Goal: Find contact information: Find contact information

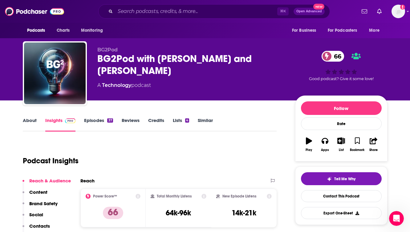
click at [248, 131] on div "About Insights Episodes 37 Reviews Credits Lists 4 Similar" at bounding box center [150, 124] width 254 height 15
click at [92, 117] on link "Episodes 37" at bounding box center [98, 124] width 29 height 14
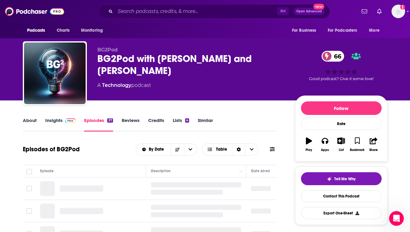
click at [240, 125] on div "About Insights Episodes 37 Reviews Credits Lists 4 Similar" at bounding box center [150, 124] width 254 height 15
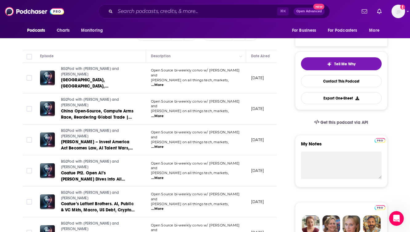
scroll to position [136, 0]
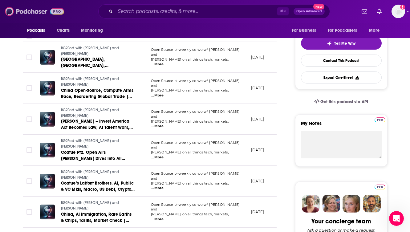
click at [35, 10] on img at bounding box center [34, 12] width 59 height 12
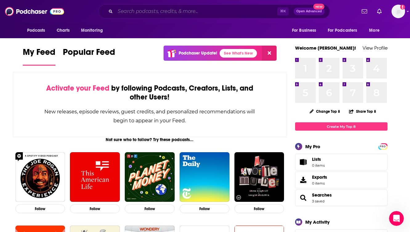
click at [138, 14] on input "Search podcasts, credits, & more..." at bounding box center [196, 11] width 162 height 10
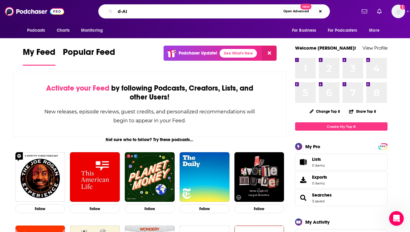
type input "d-AI"
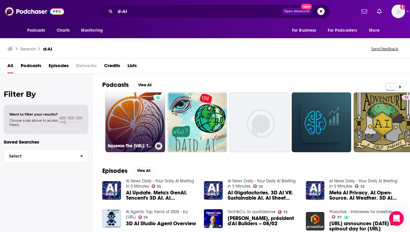
click at [131, 112] on link "Squeeze The [URL]: The [URL] Podcast" at bounding box center [135, 122] width 60 height 60
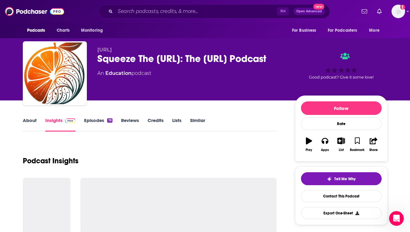
click at [182, 100] on div "[URL] Squeeze The [URL]: The [URL] Podcast An Education podcast Good podcast? G…" at bounding box center [242, 74] width 290 height 55
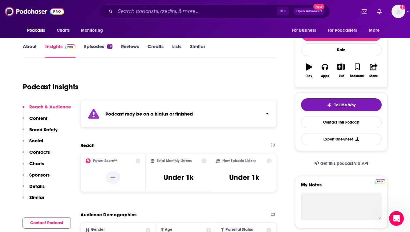
scroll to position [62, 0]
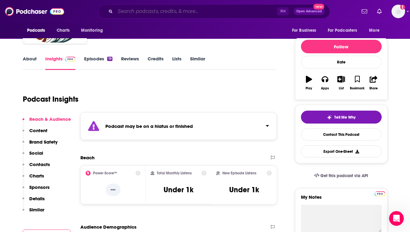
click at [118, 12] on input "Search podcasts, credits, & more..." at bounding box center [196, 11] width 162 height 10
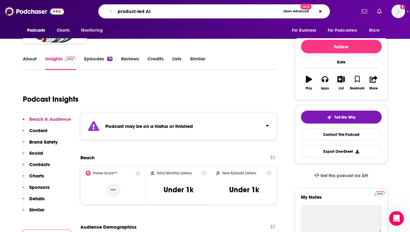
click at [120, 11] on input "product-led AI" at bounding box center [198, 11] width 166 height 10
click at [139, 12] on input "Product-led AI" at bounding box center [198, 11] width 166 height 10
type input "Product-Led AI"
click at [159, 13] on input "Product-Led AI" at bounding box center [198, 11] width 166 height 10
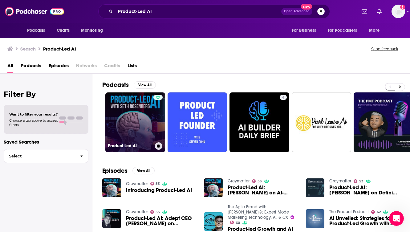
click at [129, 112] on link "Product-Led AI" at bounding box center [135, 122] width 60 height 60
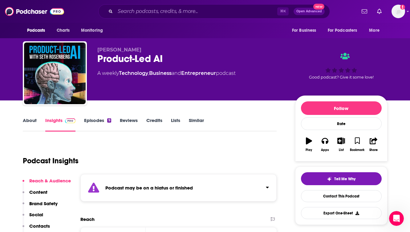
click at [177, 148] on div "Podcast Insights" at bounding box center [147, 156] width 249 height 31
click at [173, 148] on div "Podcast Insights" at bounding box center [147, 156] width 249 height 31
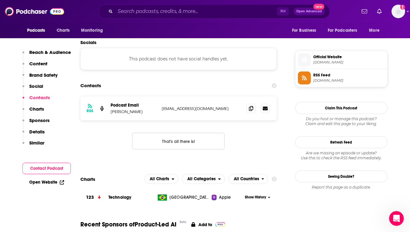
scroll to position [432, 0]
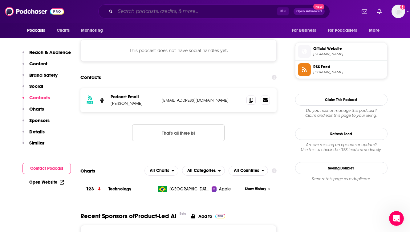
click at [116, 14] on input "Search podcasts, credits, & more..." at bounding box center [196, 11] width 162 height 10
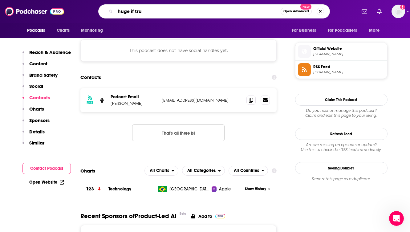
type input "huge if true"
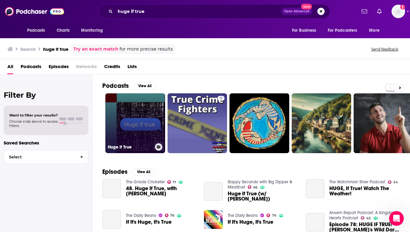
click at [129, 115] on link "Huge If True" at bounding box center [135, 123] width 60 height 60
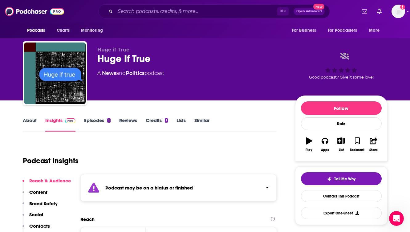
click at [160, 154] on div "Podcast Insights" at bounding box center [147, 156] width 249 height 31
click at [39, 10] on img at bounding box center [34, 12] width 59 height 12
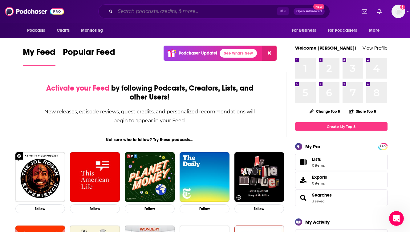
click at [134, 11] on input "Search podcasts, credits, & more..." at bounding box center [196, 11] width 162 height 10
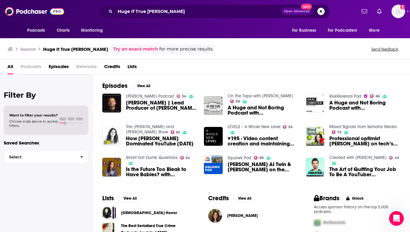
click at [53, 66] on span "Episodes" at bounding box center [59, 68] width 20 height 13
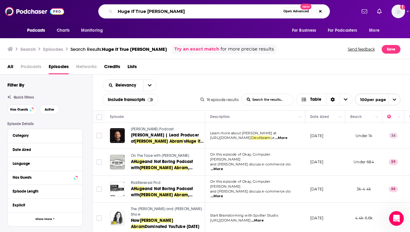
drag, startPoint x: 176, startPoint y: 12, endPoint x: 98, endPoint y: 10, distance: 78.3
click at [98, 10] on div "Huge If True [PERSON_NAME] Open Advanced New" at bounding box center [214, 11] width 284 height 14
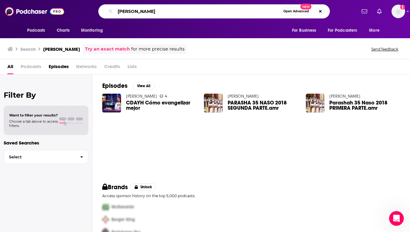
drag, startPoint x: 147, startPoint y: 11, endPoint x: 92, endPoint y: 11, distance: 55.5
click at [92, 11] on div "[PERSON_NAME] Open Advanced New" at bounding box center [214, 11] width 284 height 14
type input "This Week In Fintech"
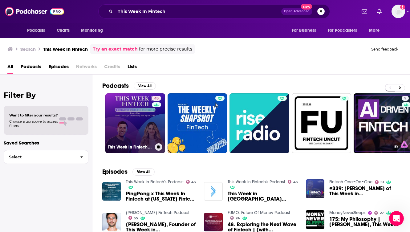
click at [120, 112] on link "43 This Week in Fintech's Podcast" at bounding box center [135, 123] width 60 height 60
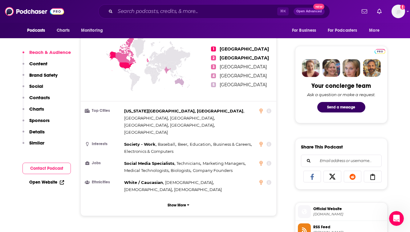
scroll to position [284, 0]
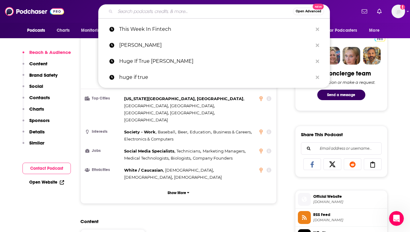
click at [140, 11] on input "Search podcasts, credits, & more..." at bounding box center [204, 11] width 178 height 10
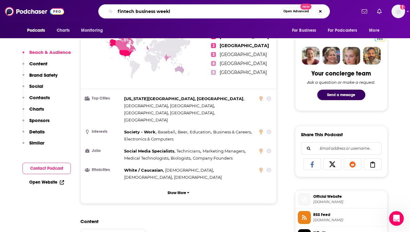
type input "fintech business weekly"
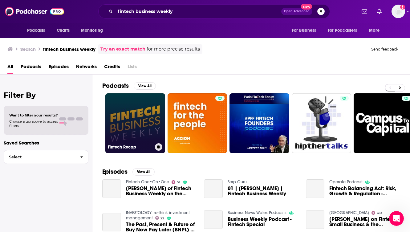
click at [139, 120] on link "Fintech Recap" at bounding box center [135, 123] width 60 height 60
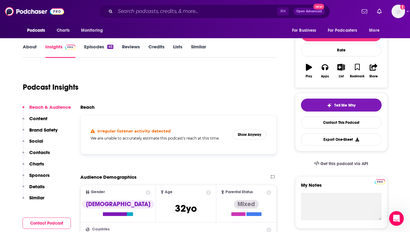
scroll to position [74, 0]
click at [95, 46] on link "Episodes 45" at bounding box center [98, 50] width 29 height 14
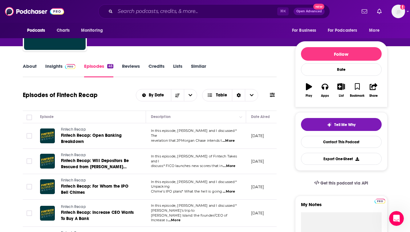
scroll to position [49, 0]
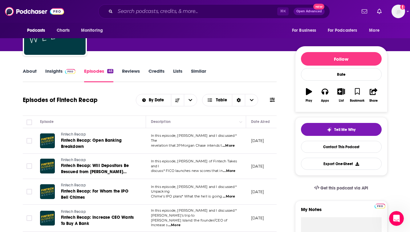
click at [54, 73] on link "Insights" at bounding box center [60, 75] width 31 height 14
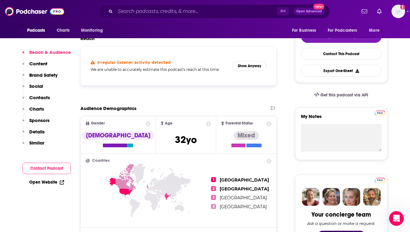
scroll to position [160, 0]
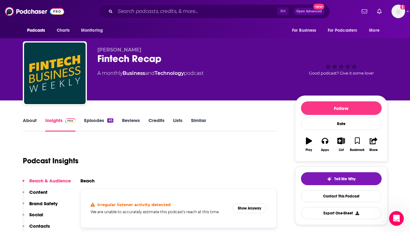
scroll to position [0, 0]
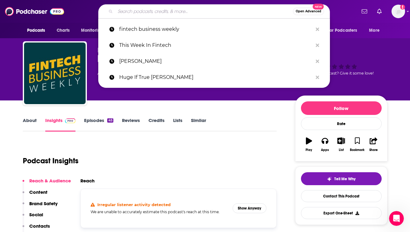
click at [123, 8] on input "Search podcasts, credits, & more..." at bounding box center [204, 11] width 178 height 10
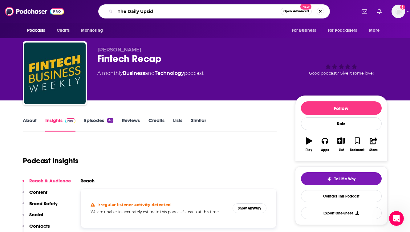
type input "The Daily Upside"
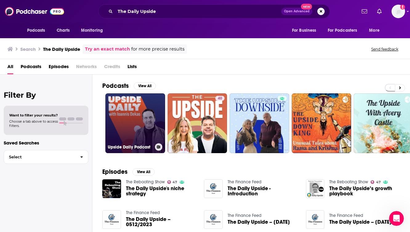
click at [130, 130] on link "Upside Daily Podcast" at bounding box center [135, 123] width 60 height 60
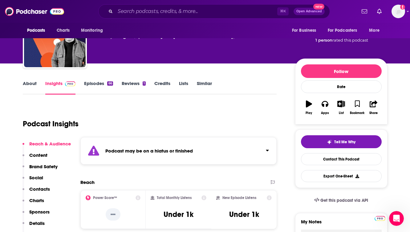
scroll to position [25, 0]
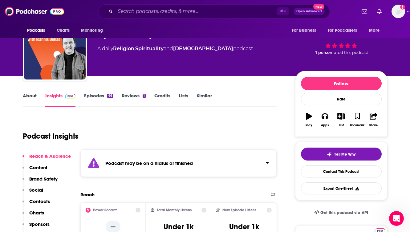
click at [97, 96] on link "Episodes 66" at bounding box center [98, 100] width 29 height 14
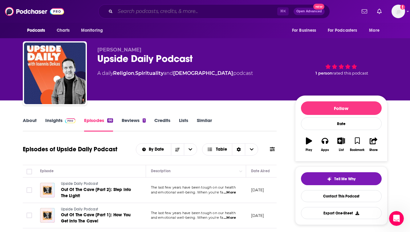
click at [127, 11] on input "Search podcasts, credits, & more..." at bounding box center [196, 11] width 162 height 10
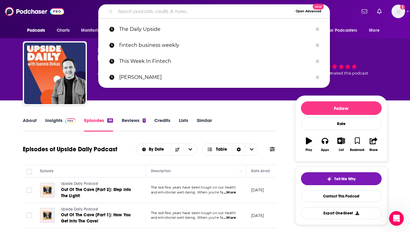
type input "r"
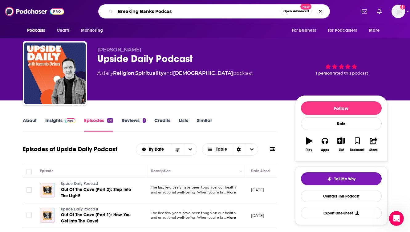
type input "Breaking Banks Podcast"
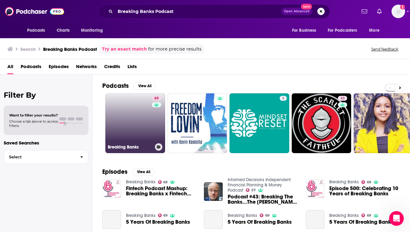
click at [133, 118] on link "69 Breaking Banks" at bounding box center [135, 123] width 60 height 60
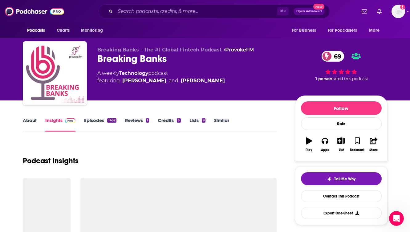
click at [179, 154] on div "Podcast Insights" at bounding box center [150, 156] width 254 height 31
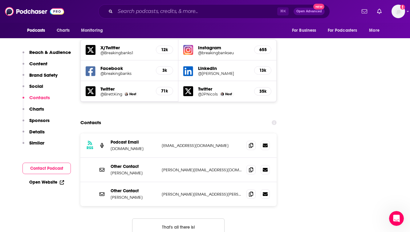
scroll to position [727, 0]
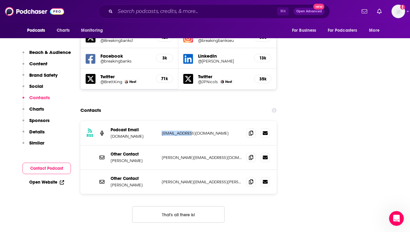
drag, startPoint x: 192, startPoint y: 100, endPoint x: 160, endPoint y: 100, distance: 31.7
click at [160, 121] on div "RSS Podcast Email [DOMAIN_NAME] [EMAIL_ADDRESS][DOMAIN_NAME] [EMAIL_ADDRESS][DO…" at bounding box center [178, 133] width 197 height 24
copy p "[EMAIL_ADDRESS][DOMAIN_NAME]"
click at [155, 104] on div "Contacts" at bounding box center [178, 110] width 197 height 12
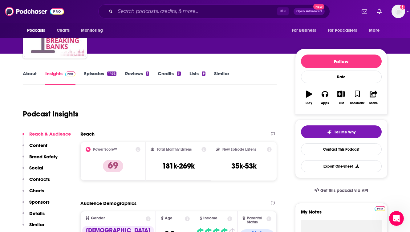
scroll to position [54, 0]
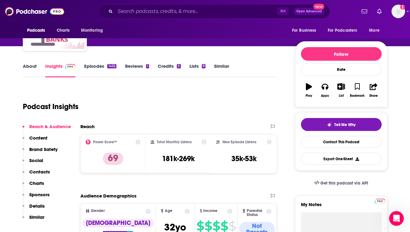
click at [88, 68] on link "Episodes 1432" at bounding box center [100, 70] width 32 height 14
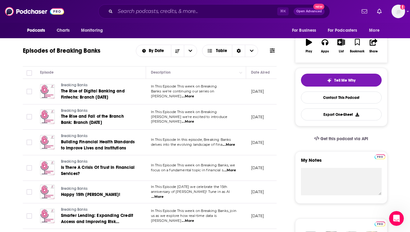
scroll to position [111, 0]
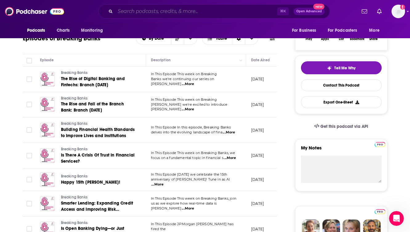
click at [137, 10] on input "Search podcasts, credits, & more..." at bounding box center [196, 11] width 162 height 10
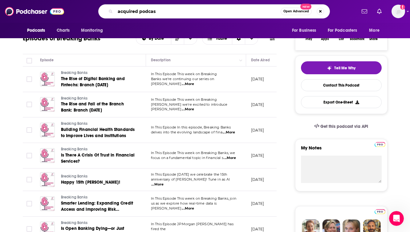
type input "acquired podcast"
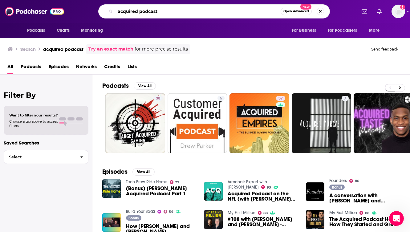
drag, startPoint x: 162, startPoint y: 12, endPoint x: 139, endPoint y: 13, distance: 22.5
click at [139, 13] on input "acquired podcast" at bounding box center [198, 11] width 166 height 10
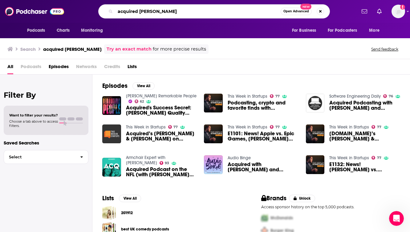
drag, startPoint x: 139, startPoint y: 11, endPoint x: 111, endPoint y: 11, distance: 27.4
click at [111, 11] on div "acquired [PERSON_NAME] Open Advanced New" at bounding box center [214, 11] width 232 height 14
type input "[PERSON_NAME]"
